Goal: Task Accomplishment & Management: Use online tool/utility

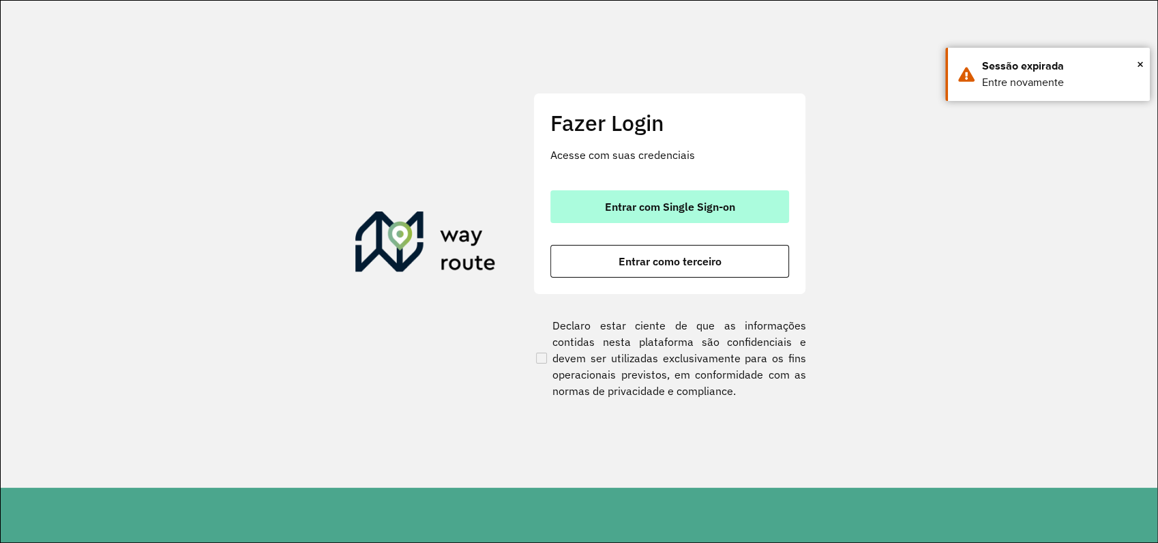
click at [690, 212] on span "Entrar com Single Sign-on" at bounding box center [670, 206] width 130 height 11
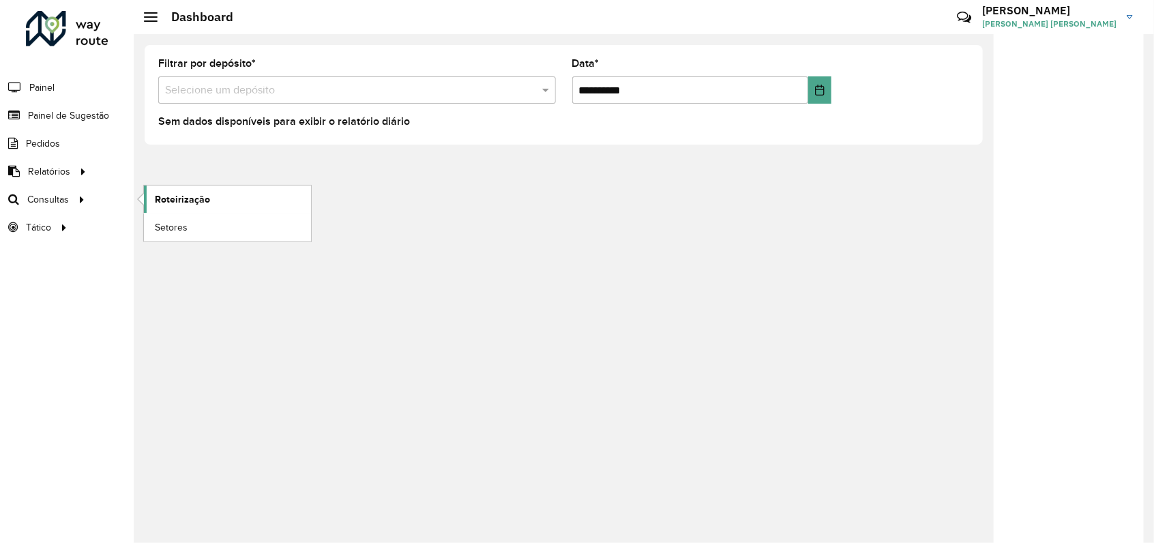
click at [190, 202] on span "Roteirização" at bounding box center [182, 199] width 55 height 14
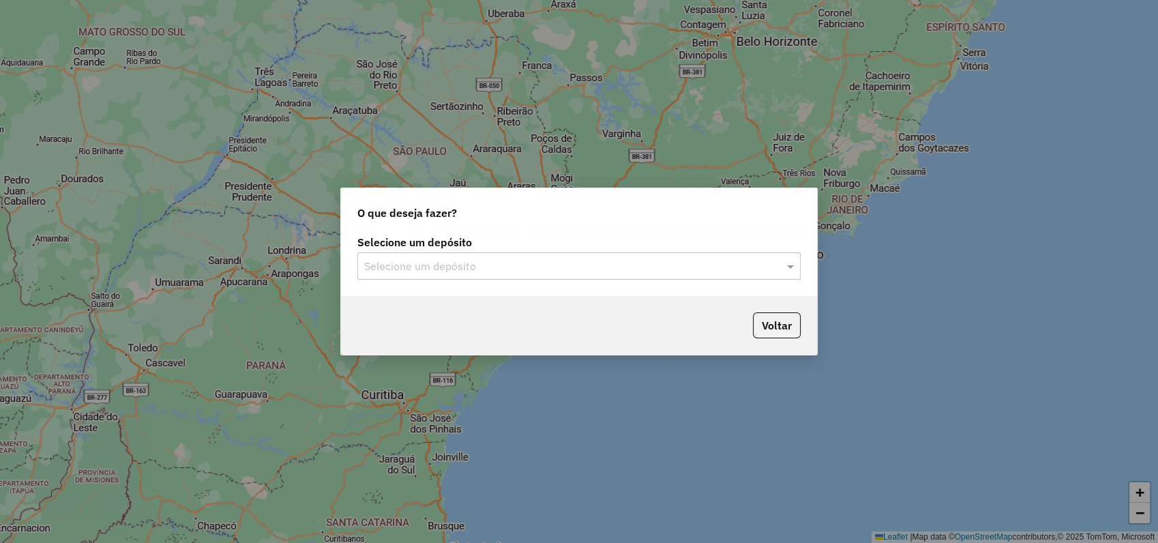
click at [557, 261] on input "text" at bounding box center [565, 266] width 402 height 16
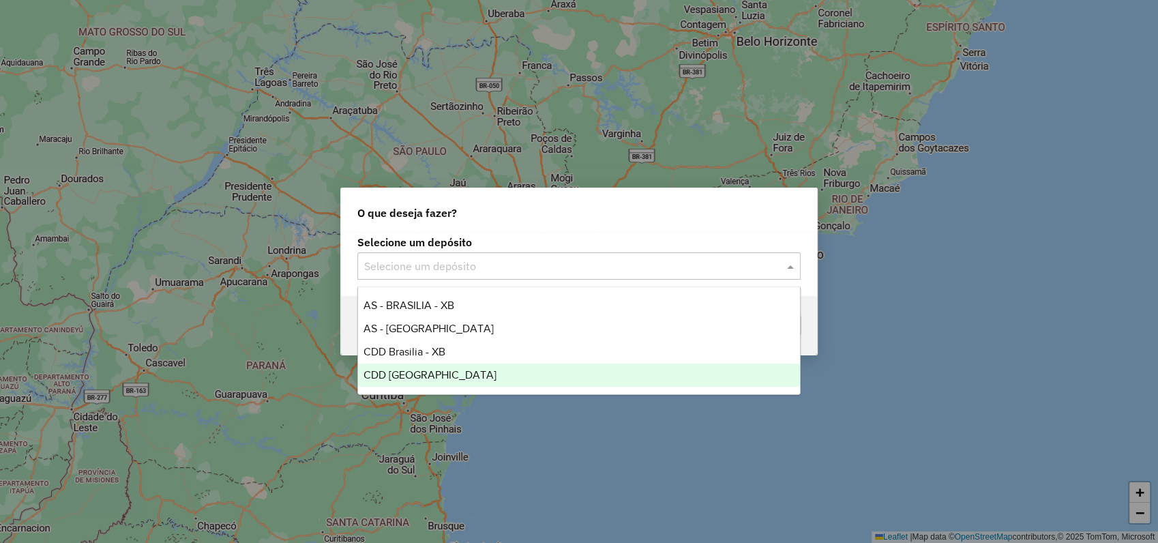
click at [404, 373] on span "CDD [GEOGRAPHIC_DATA]" at bounding box center [430, 375] width 133 height 12
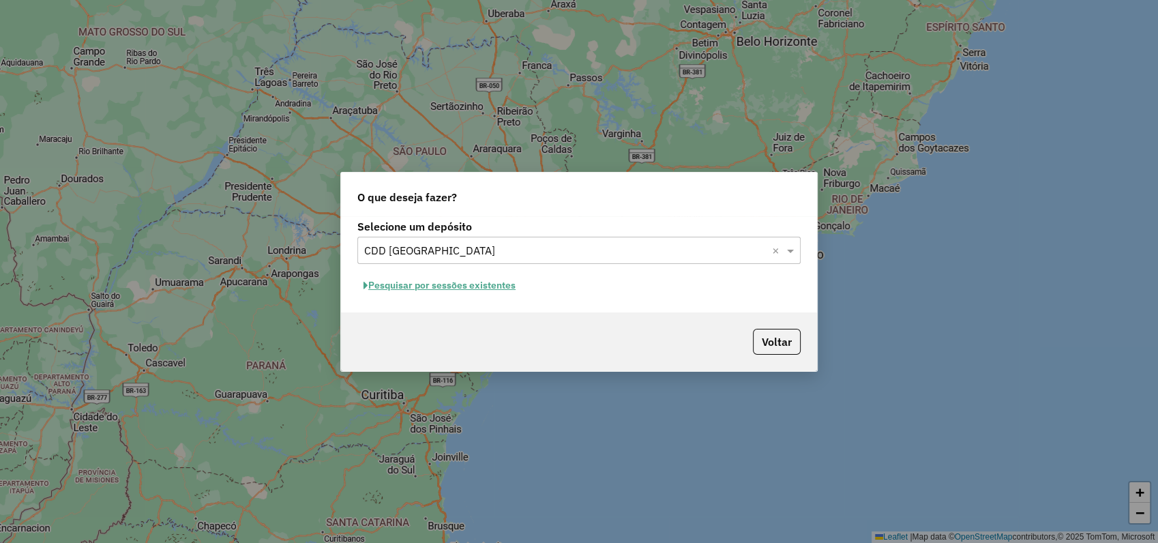
click at [441, 282] on button "Pesquisar por sessões existentes" at bounding box center [439, 285] width 164 height 21
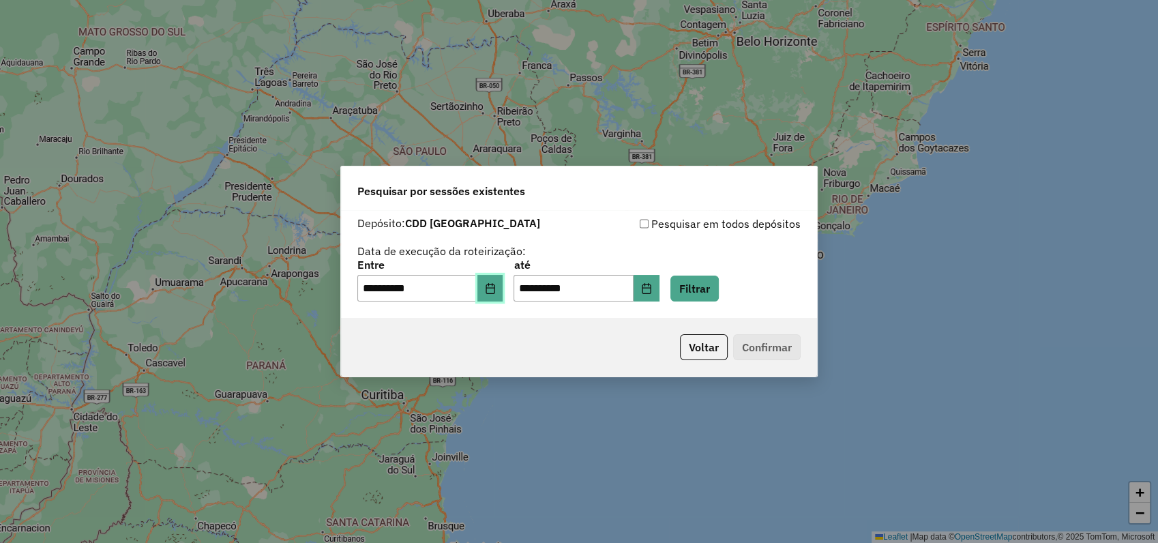
click at [493, 289] on icon "Choose Date" at bounding box center [490, 288] width 11 height 11
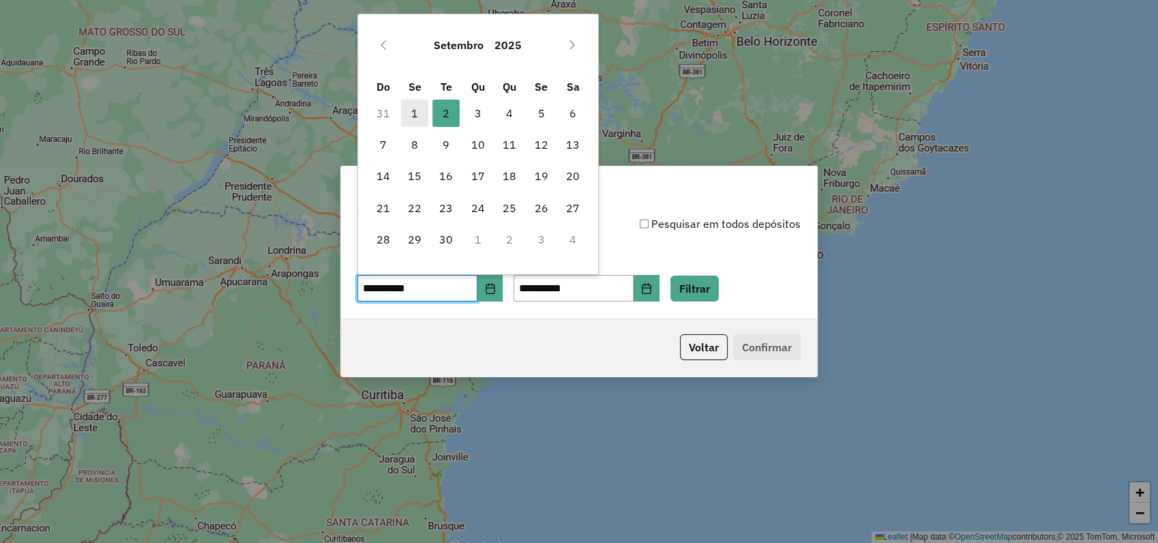
click at [402, 115] on span "1" at bounding box center [414, 113] width 27 height 27
type input "**********"
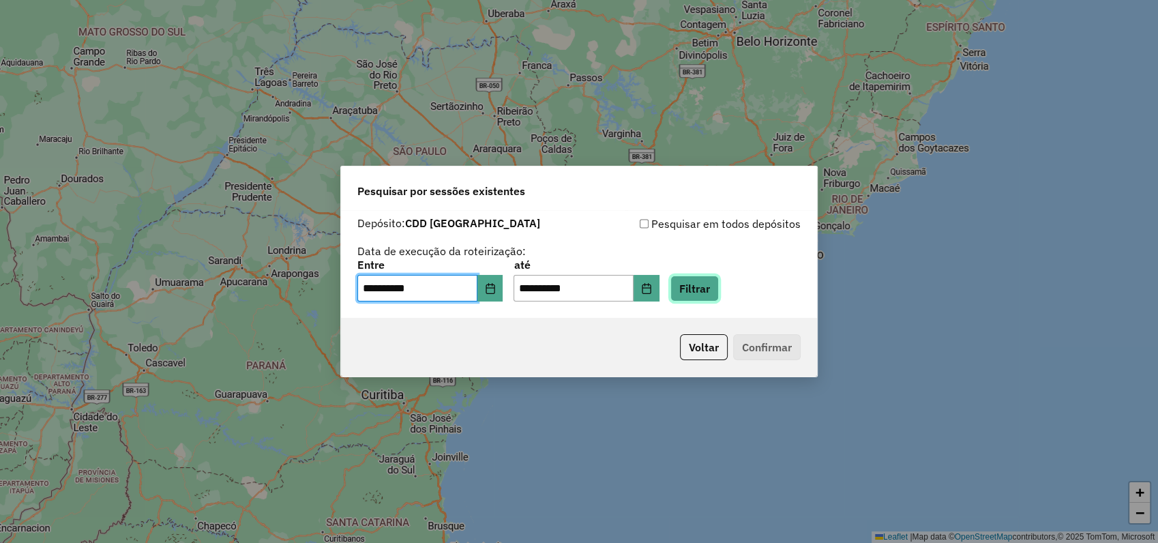
click at [713, 289] on button "Filtrar" at bounding box center [694, 289] width 48 height 26
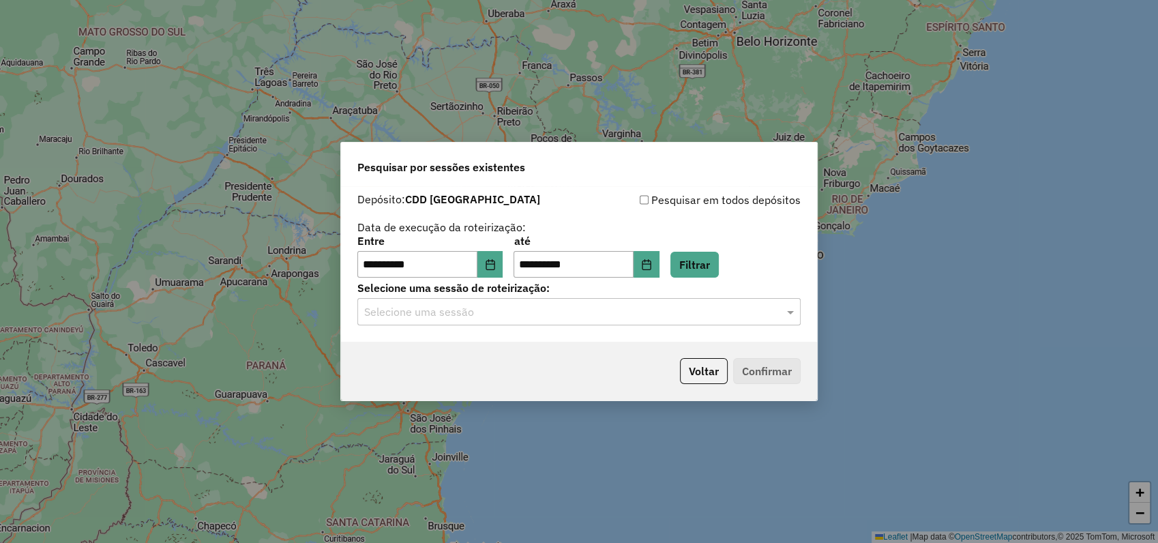
click at [479, 319] on input "text" at bounding box center [565, 312] width 402 height 16
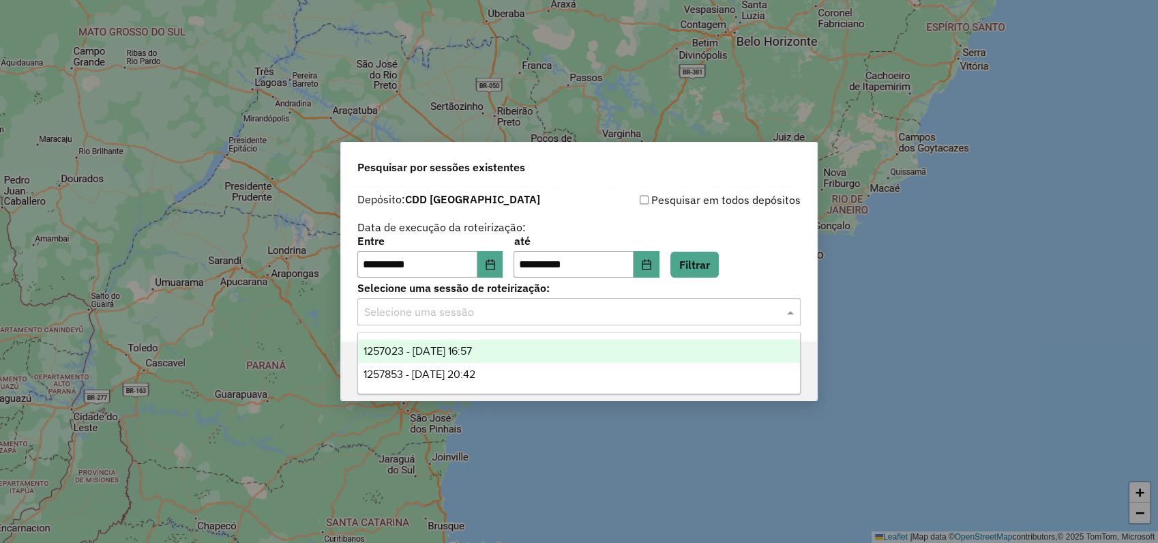
click at [453, 354] on span "1257023 - [DATE] 16:57" at bounding box center [418, 351] width 108 height 12
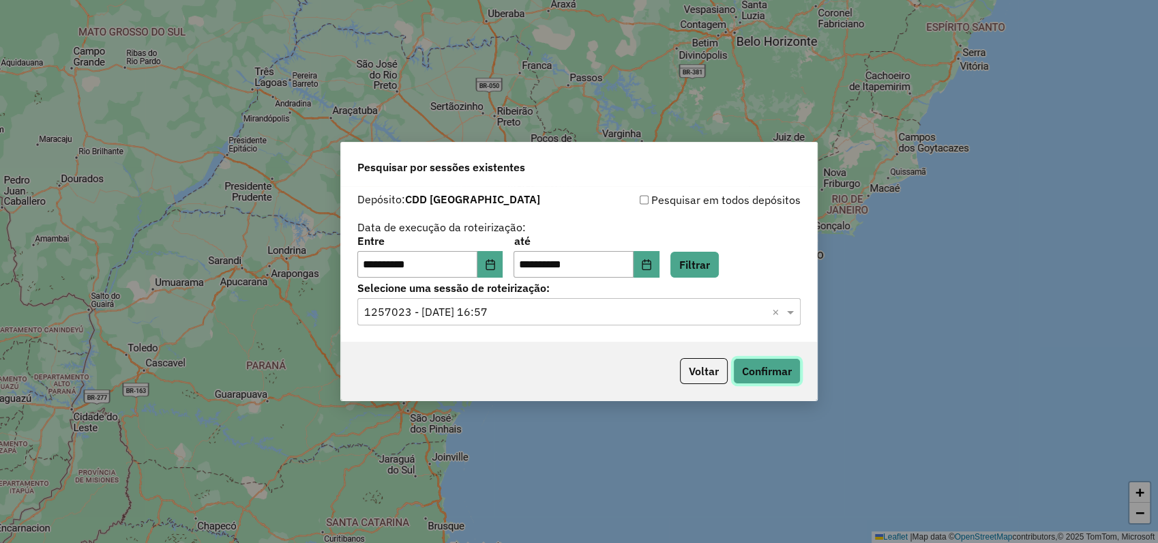
click at [757, 379] on button "Confirmar" at bounding box center [767, 371] width 68 height 26
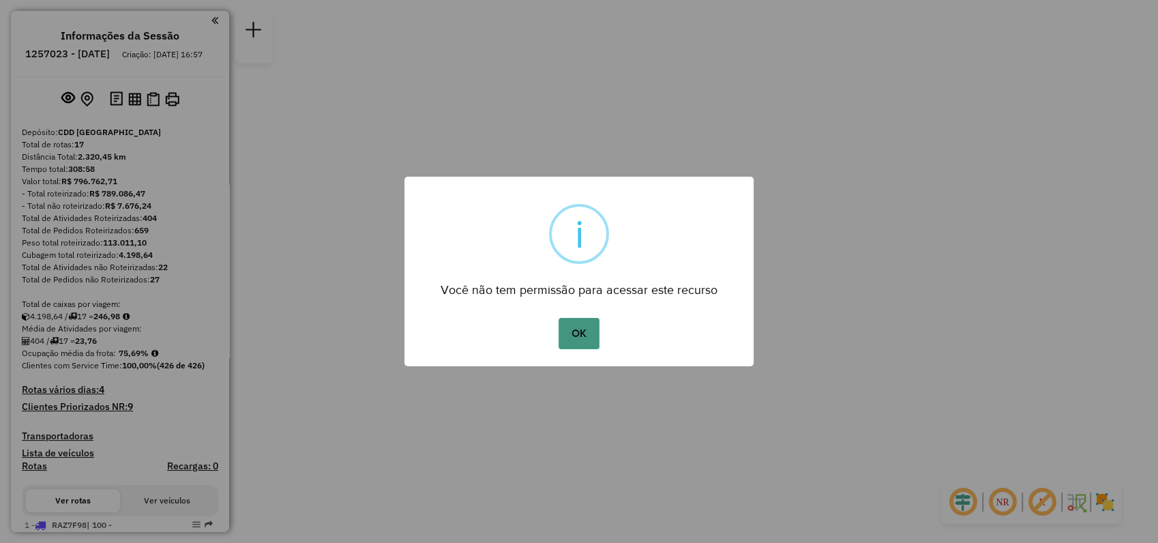
click at [586, 335] on button "OK" at bounding box center [579, 333] width 40 height 31
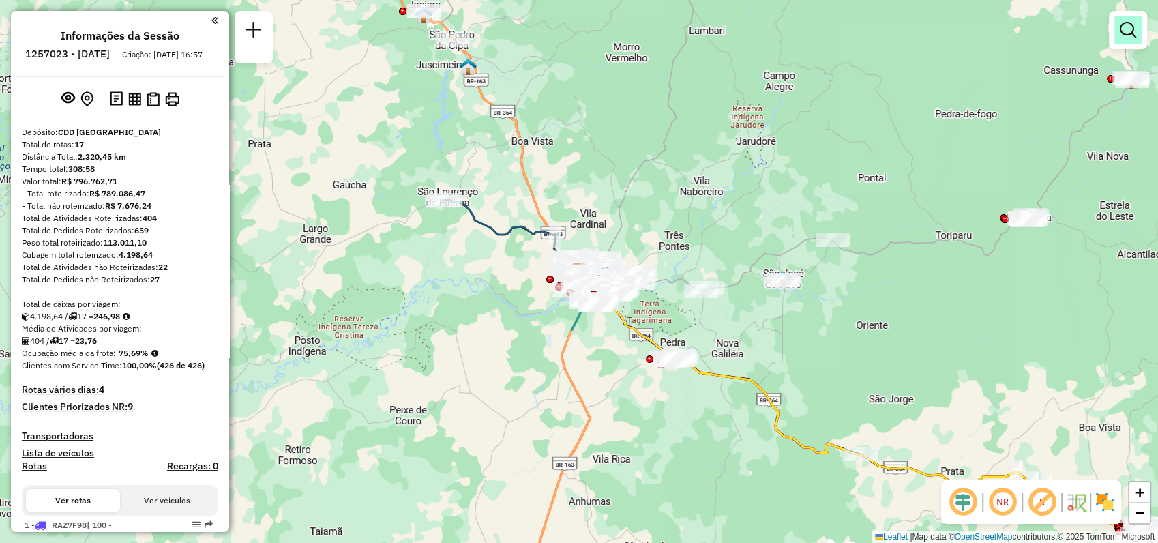
click at [1117, 33] on link at bounding box center [1127, 29] width 27 height 27
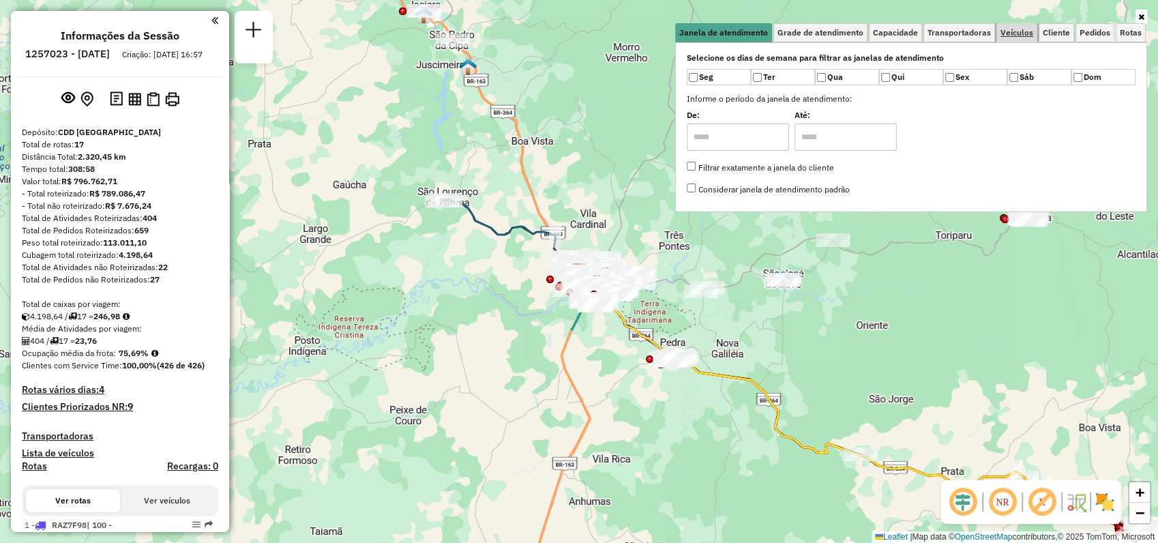
click at [1008, 32] on span "Veículos" at bounding box center [1017, 33] width 33 height 8
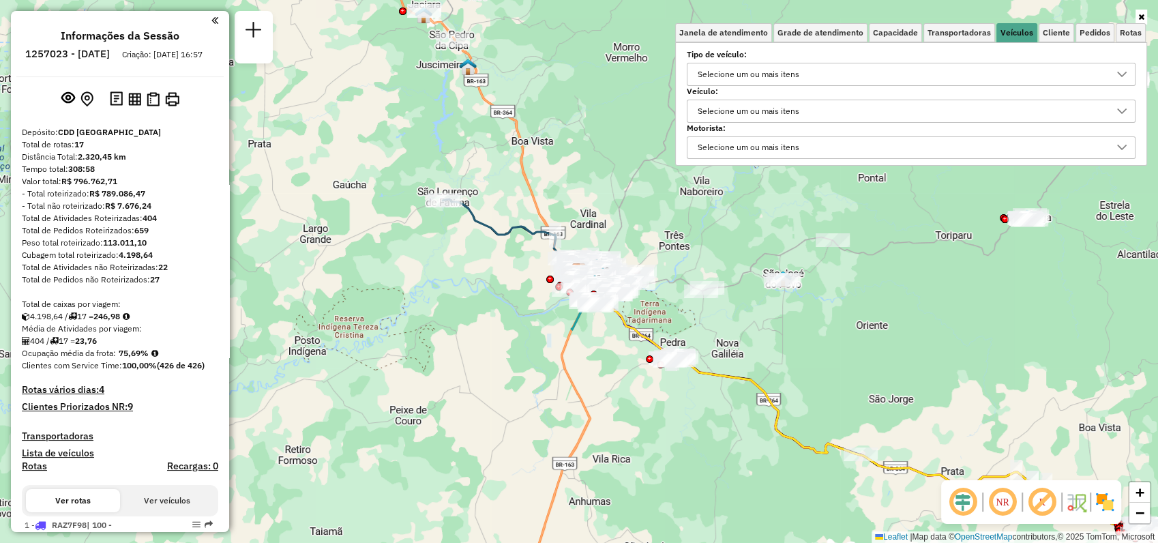
click at [760, 105] on div "Selecione um ou mais itens" at bounding box center [748, 111] width 111 height 22
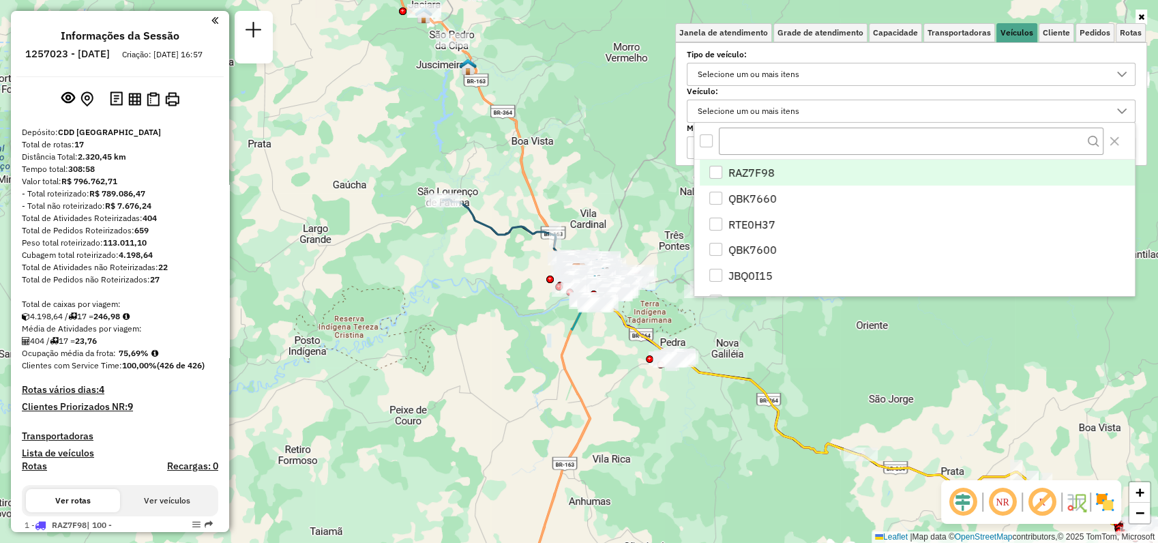
scroll to position [8, 48]
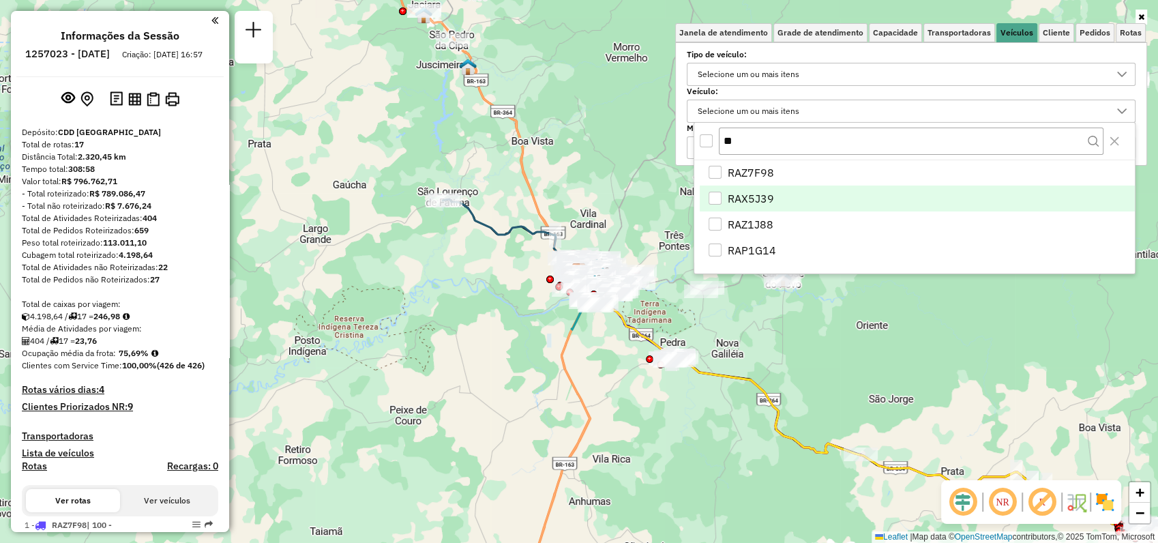
type input "**"
click at [756, 196] on span "RAX5J39" at bounding box center [751, 198] width 46 height 16
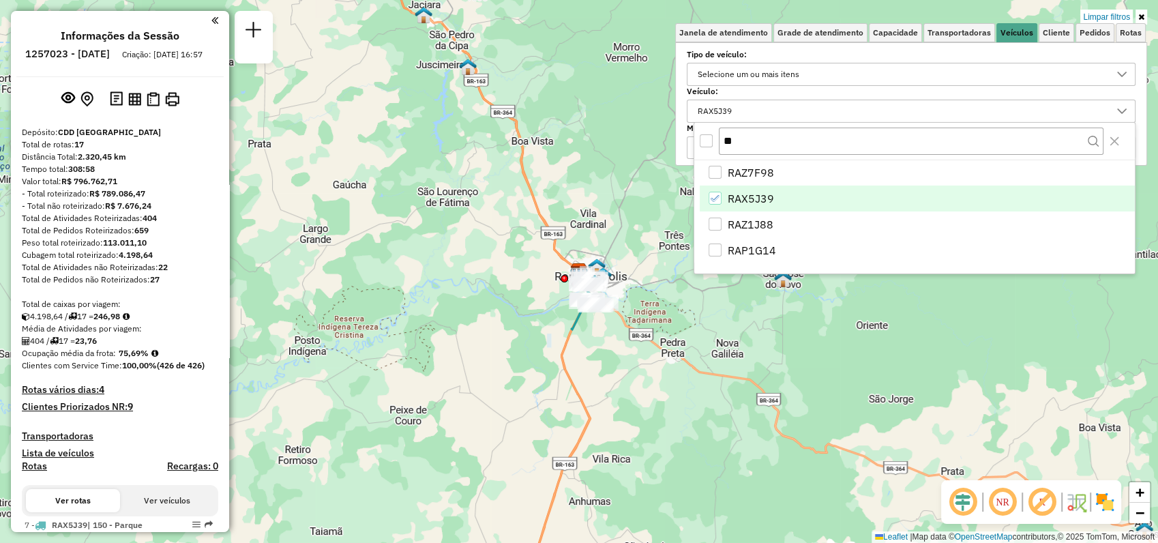
click at [1140, 17] on icon at bounding box center [1141, 17] width 6 height 8
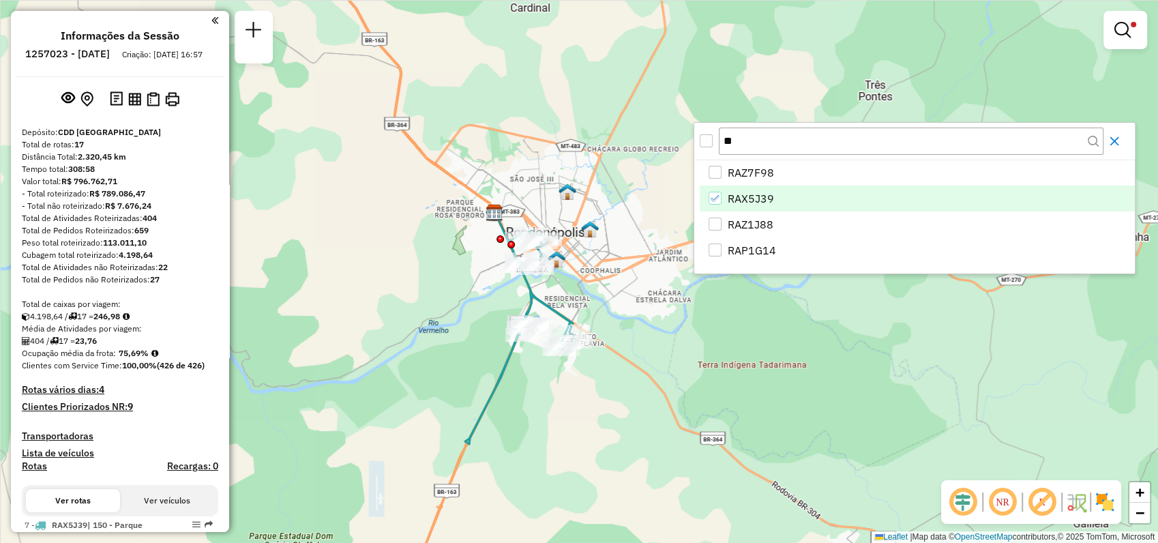
click at [1117, 145] on icon "Close" at bounding box center [1114, 141] width 11 height 11
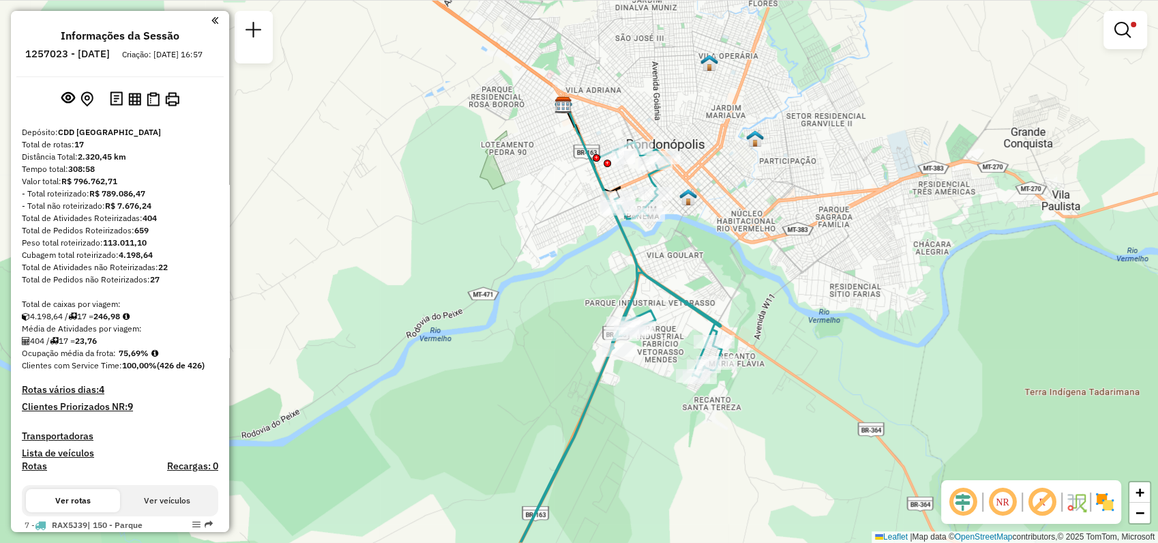
drag, startPoint x: 580, startPoint y: 300, endPoint x: 690, endPoint y: 246, distance: 122.0
click at [690, 246] on div "Limpar filtros Janela de atendimento Grade de atendimento Capacidade Transporta…" at bounding box center [579, 271] width 1158 height 543
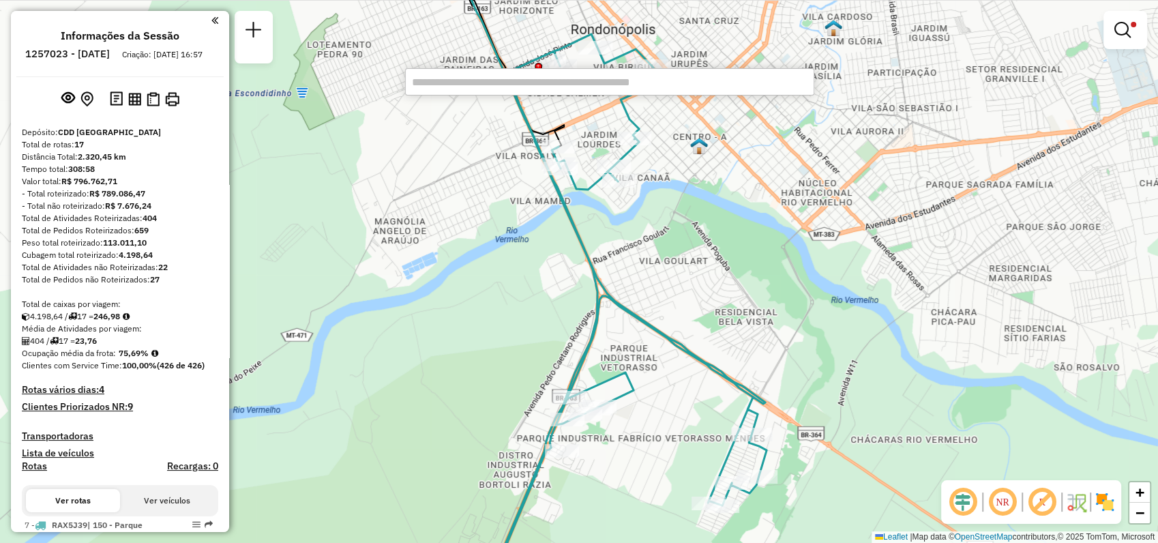
paste input "*****"
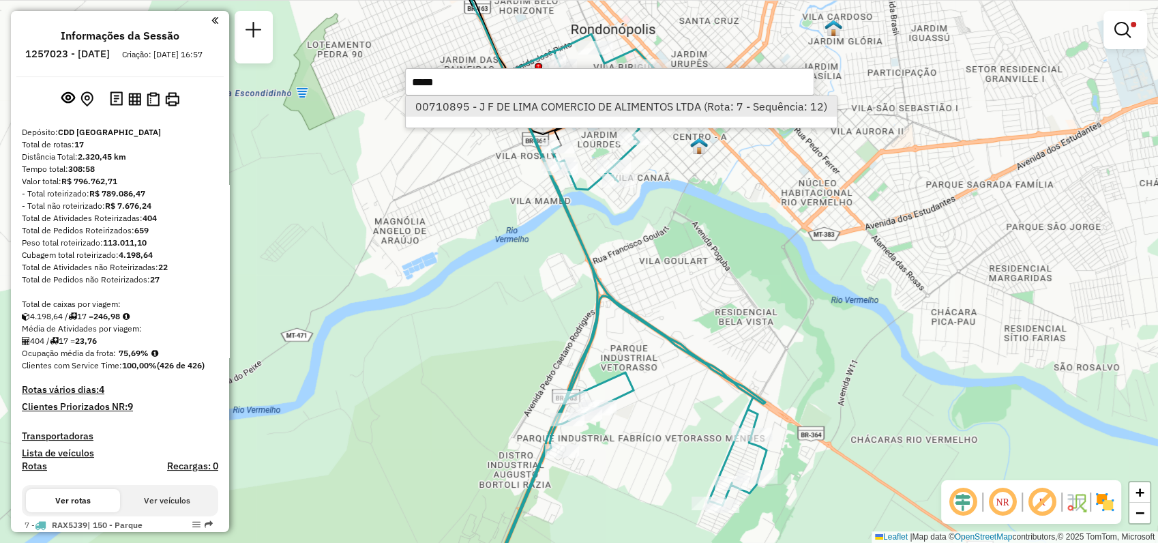
type input "*****"
click at [518, 106] on li "00710895 - J F DE LIMA COMERCIO DE ALIMENTOS LTDA (Rota: 7 - Sequência: 12)" at bounding box center [621, 106] width 430 height 20
select select "**********"
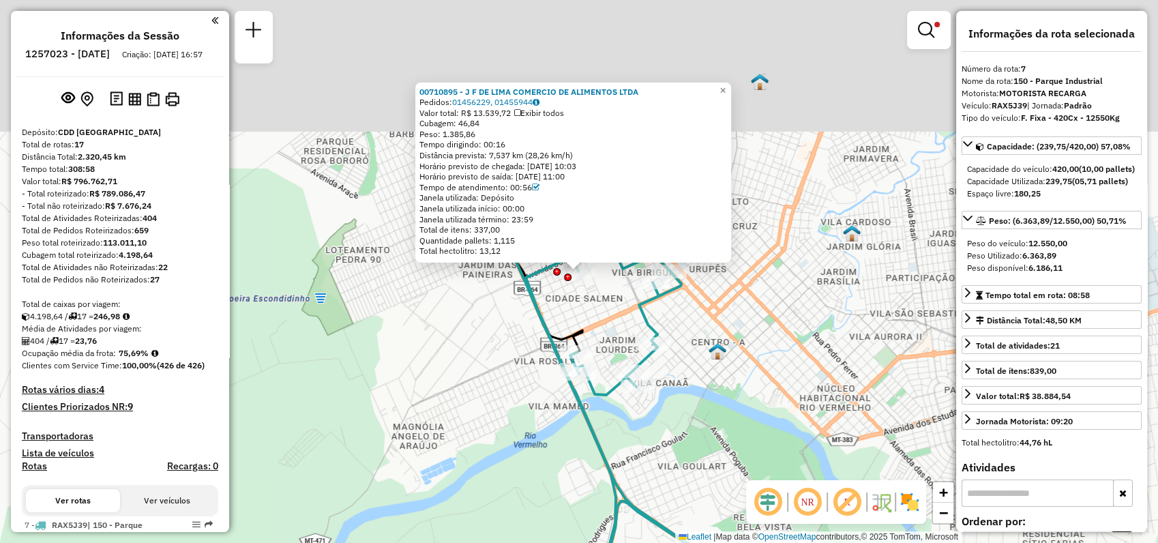
scroll to position [310, 0]
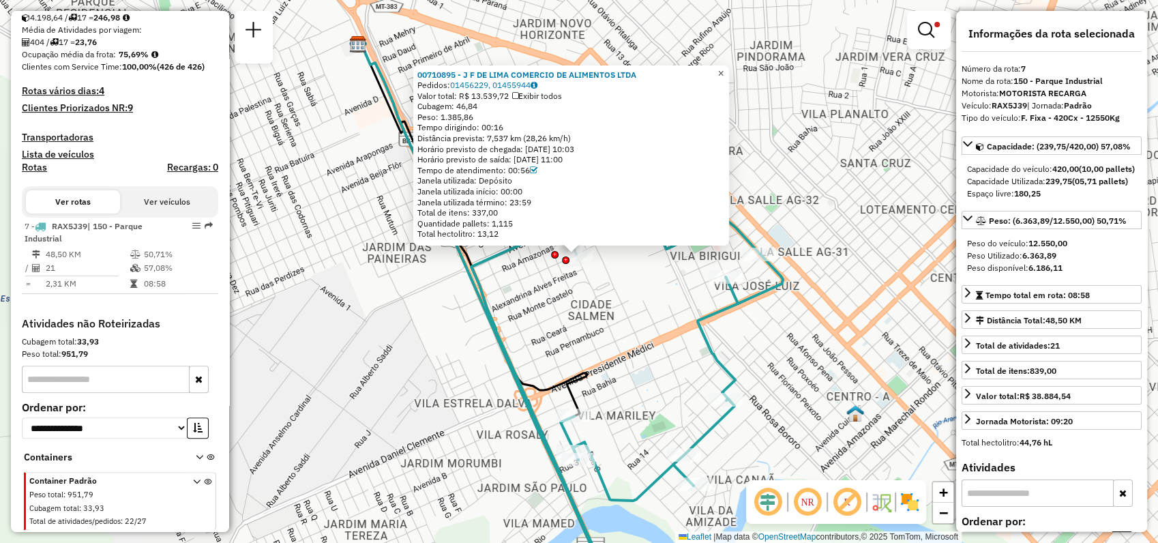
click at [724, 72] on span "×" at bounding box center [721, 73] width 6 height 12
